Goal: Transaction & Acquisition: Download file/media

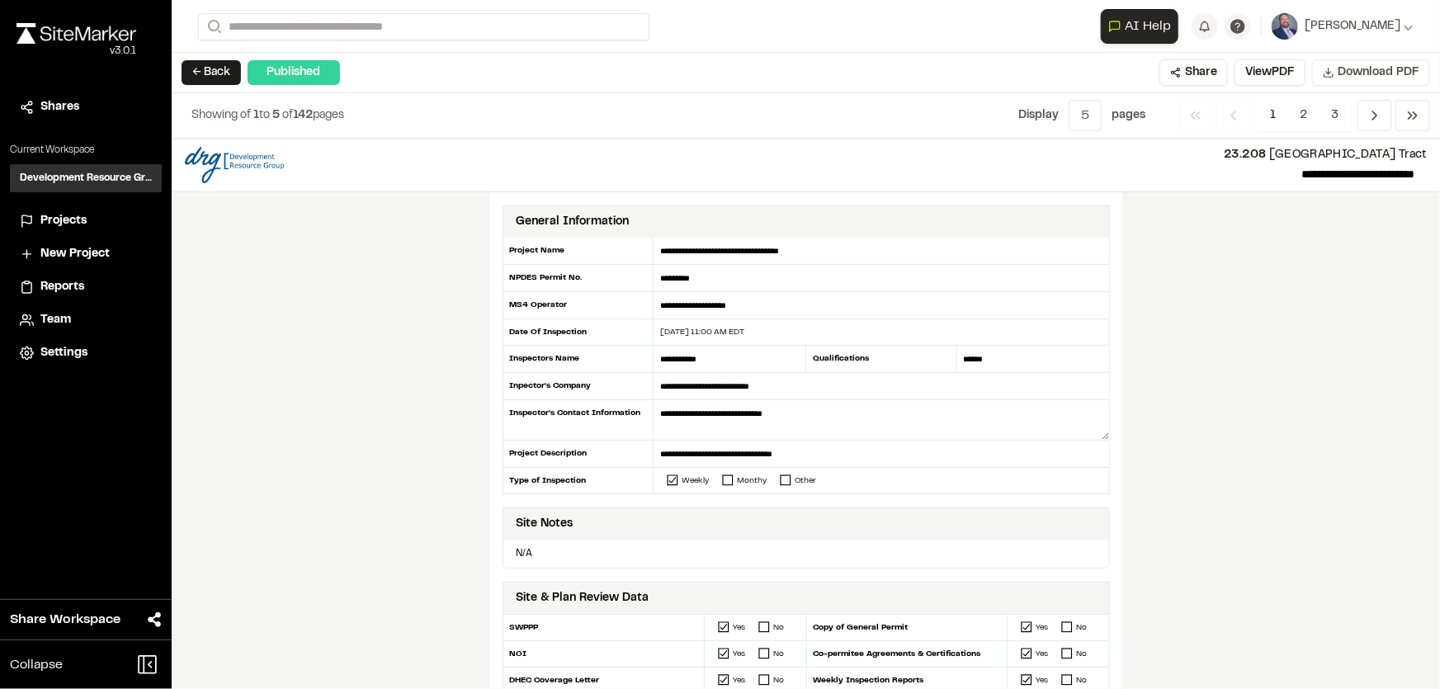
click at [1338, 66] on span "Download PDF" at bounding box center [1378, 73] width 82 height 18
